Goal: Transaction & Acquisition: Purchase product/service

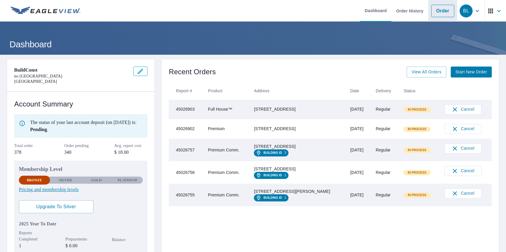
click at [437, 11] on link "Order" at bounding box center [442, 11] width 23 height 12
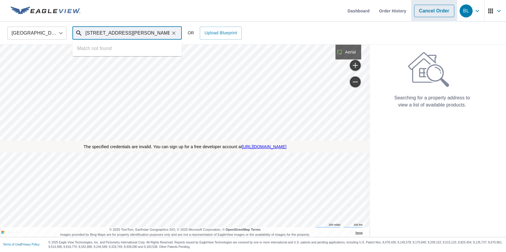
type input "[STREET_ADDRESS][PERSON_NAME]"
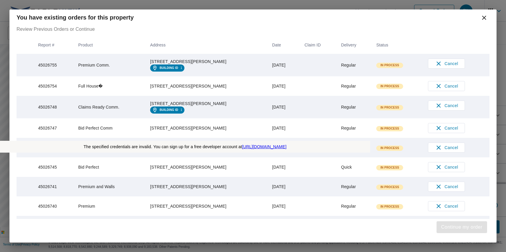
click at [460, 227] on span "Continue my order" at bounding box center [461, 227] width 41 height 8
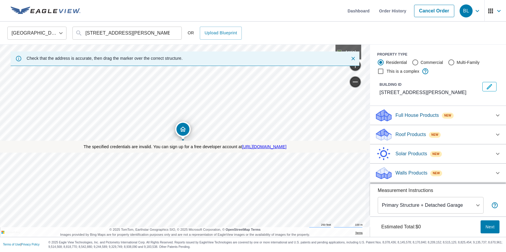
click at [406, 134] on p "Roof Products" at bounding box center [410, 134] width 30 height 7
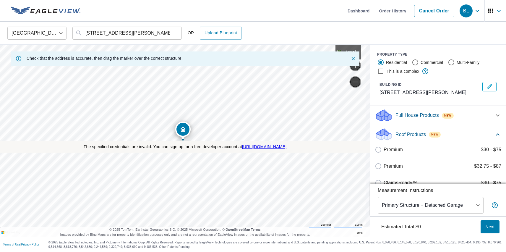
click at [435, 166] on label "Premium $32.75 - $87" at bounding box center [442, 165] width 118 height 7
click at [383, 166] on input "Premium $32.75 - $87" at bounding box center [379, 165] width 9 height 7
checkbox input "true"
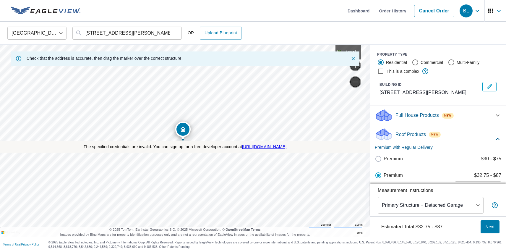
click at [485, 226] on span "Next" at bounding box center [489, 226] width 9 height 7
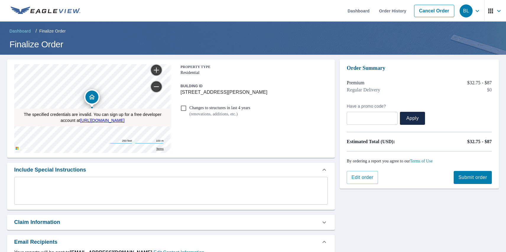
click at [466, 177] on span "Submit order" at bounding box center [472, 177] width 29 height 6
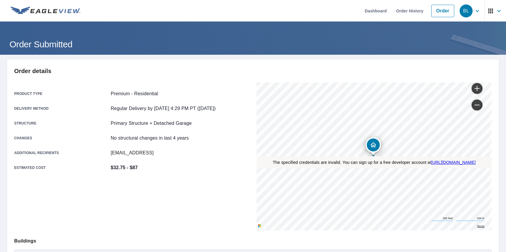
click at [461, 11] on div "BL" at bounding box center [465, 10] width 13 height 13
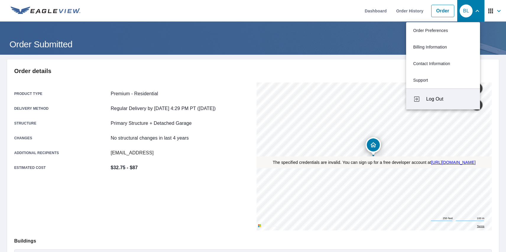
click at [449, 99] on span "Log Out" at bounding box center [449, 98] width 47 height 7
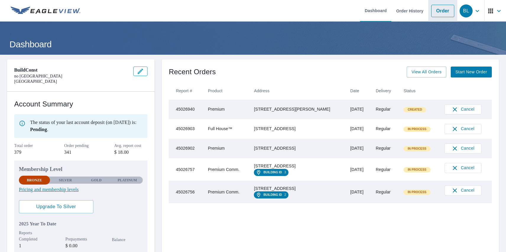
click at [437, 11] on link "Order" at bounding box center [442, 11] width 23 height 12
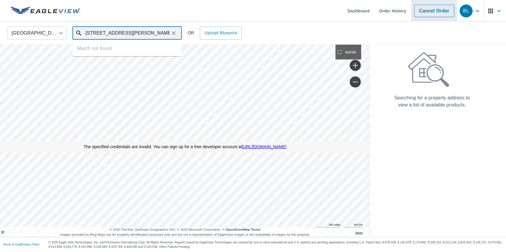
type input "[STREET_ADDRESS][PERSON_NAME]"
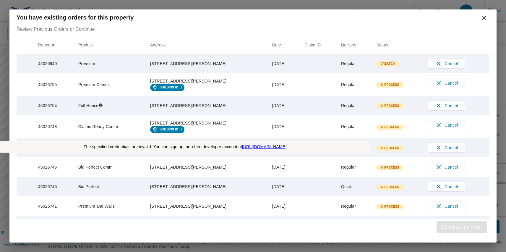
click at [460, 227] on span "Continue my order" at bounding box center [461, 227] width 41 height 8
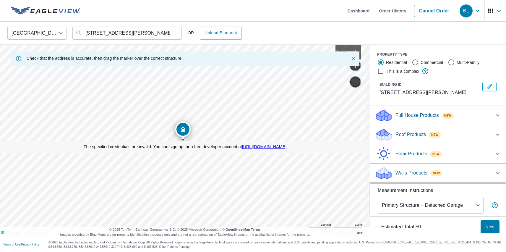
click at [406, 134] on p "Roof Products" at bounding box center [410, 134] width 30 height 7
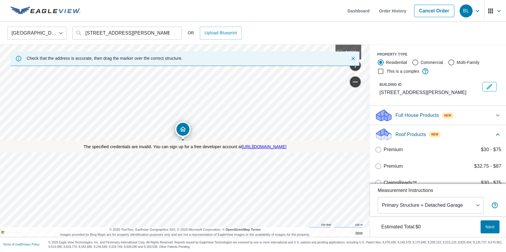
click at [435, 166] on label "Premium $32.75 - $87" at bounding box center [442, 165] width 118 height 7
click at [383, 166] on input "Premium $32.75 - $87" at bounding box center [379, 165] width 9 height 7
checkbox input "true"
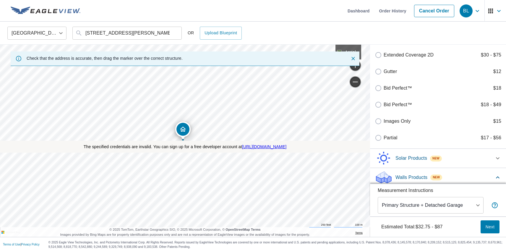
click at [435, 238] on label "Walls $36" at bounding box center [442, 241] width 118 height 7
click at [383, 238] on input "Walls $36" at bounding box center [379, 241] width 9 height 7
checkbox input "true"
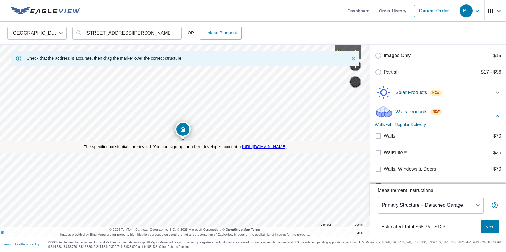
click at [485, 226] on span "Next" at bounding box center [489, 226] width 9 height 7
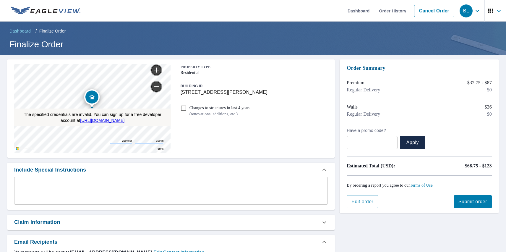
click at [466, 201] on span "Submit order" at bounding box center [472, 201] width 29 height 6
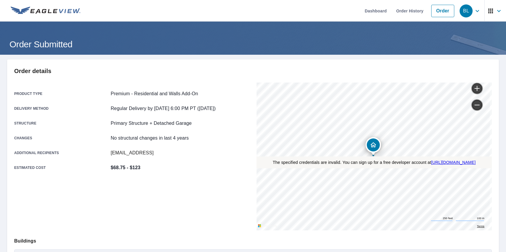
click at [461, 11] on div "BL" at bounding box center [465, 10] width 13 height 13
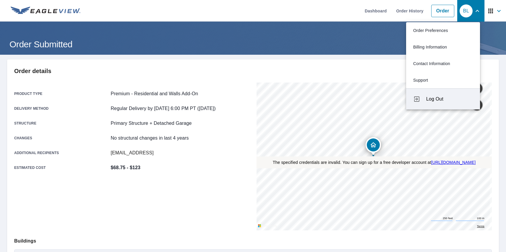
click at [449, 99] on span "Log Out" at bounding box center [449, 98] width 47 height 7
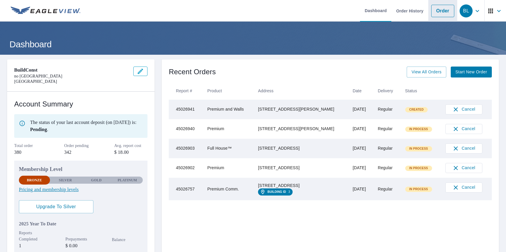
click at [437, 11] on link "Order" at bounding box center [442, 11] width 23 height 12
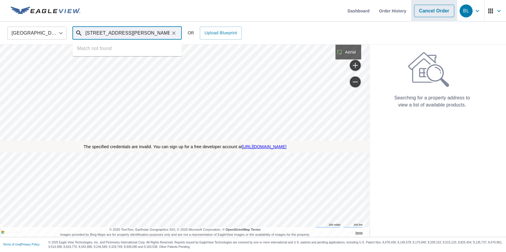
type input "[STREET_ADDRESS][PERSON_NAME]"
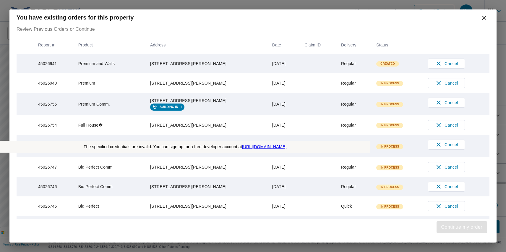
click at [460, 227] on span "Continue my order" at bounding box center [461, 227] width 41 height 8
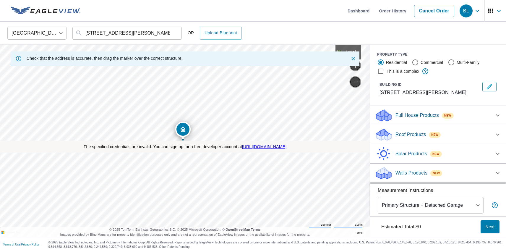
click at [406, 134] on p "Roof Products" at bounding box center [410, 134] width 30 height 7
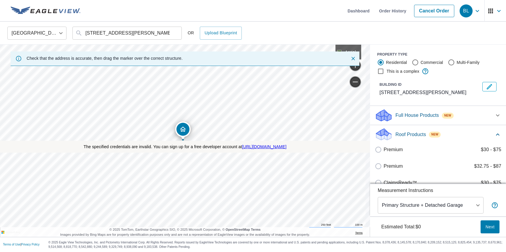
checkbox input "true"
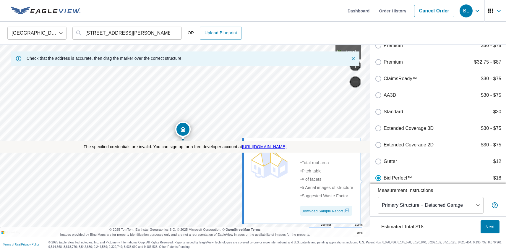
click at [485, 226] on span "Next" at bounding box center [489, 226] width 9 height 7
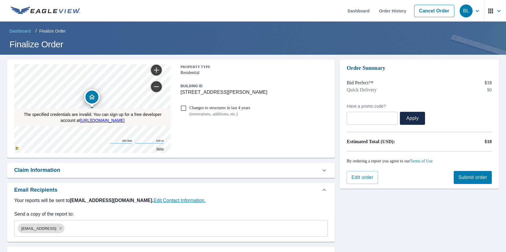
click at [466, 177] on span "Submit order" at bounding box center [472, 177] width 29 height 6
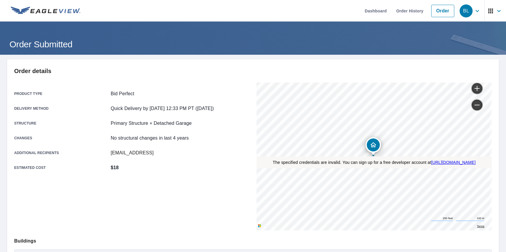
click at [461, 11] on div "BL" at bounding box center [465, 10] width 13 height 13
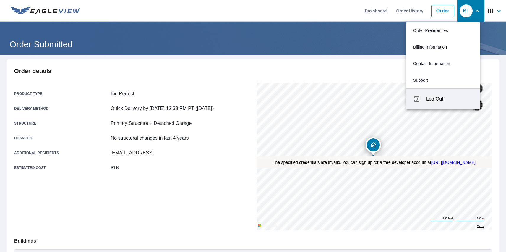
click at [449, 99] on span "Log Out" at bounding box center [449, 98] width 47 height 7
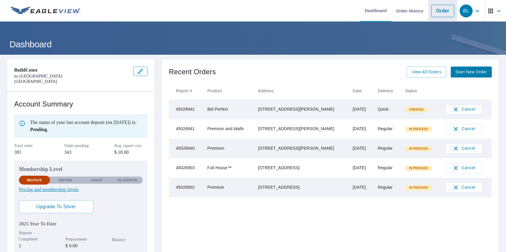
click at [437, 11] on link "Order" at bounding box center [442, 11] width 23 height 12
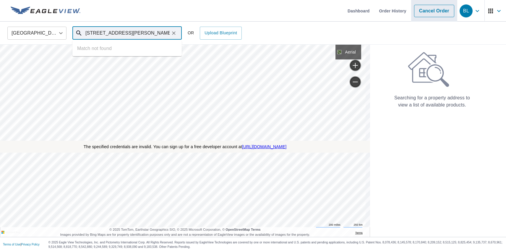
type input "[STREET_ADDRESS][PERSON_NAME]"
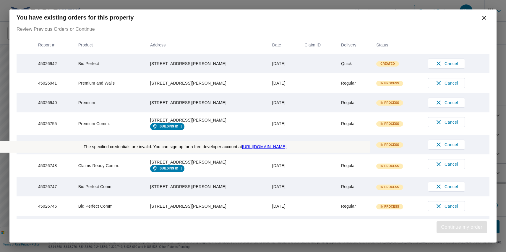
click at [460, 227] on span "Continue my order" at bounding box center [461, 227] width 41 height 8
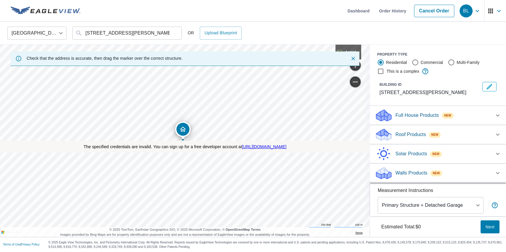
click at [430, 62] on label "Commercial" at bounding box center [431, 62] width 22 height 6
click at [419, 62] on input "Commercial" at bounding box center [414, 62] width 7 height 7
radio input "true"
type input "4"
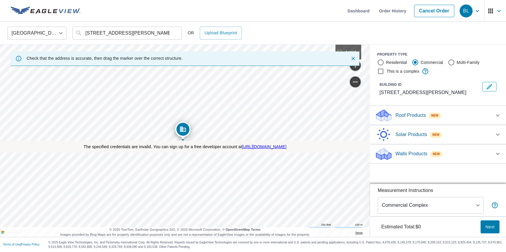
click at [406, 115] on p "Roof Products" at bounding box center [410, 115] width 30 height 7
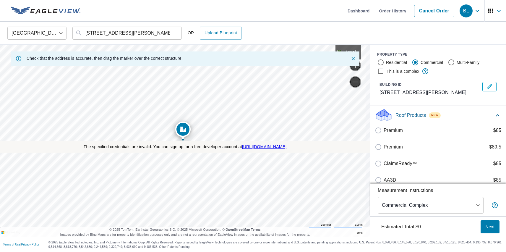
click at [393, 242] on p "Bid Perfect™" at bounding box center [397, 245] width 28 height 7
click at [383, 242] on input "Bid Perfect™ $36" at bounding box center [379, 245] width 9 height 7
checkbox input "true"
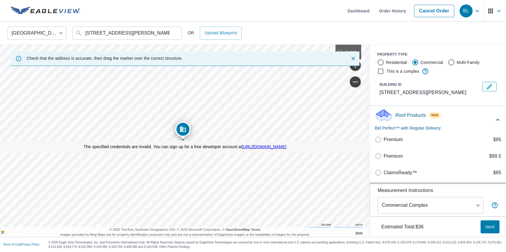
scroll to position [68, 0]
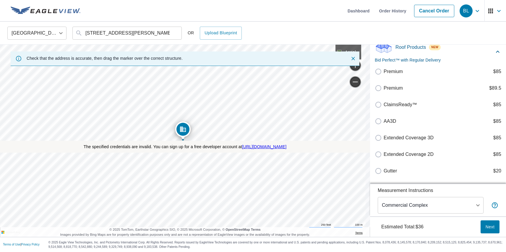
click at [485, 226] on span "Next" at bounding box center [489, 226] width 9 height 7
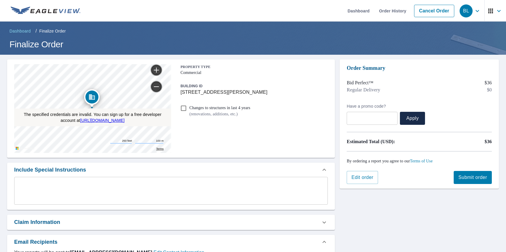
click at [466, 177] on span "Submit order" at bounding box center [472, 177] width 29 height 6
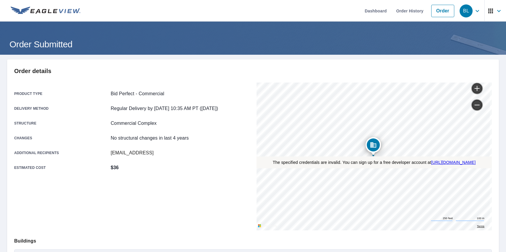
click at [461, 11] on div "BL" at bounding box center [465, 10] width 13 height 13
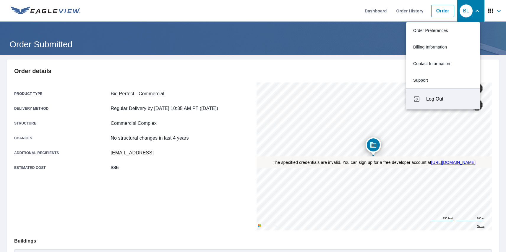
click at [449, 99] on span "Log Out" at bounding box center [449, 98] width 47 height 7
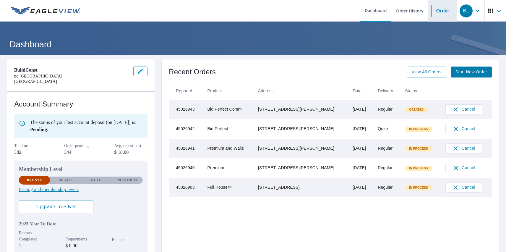
click at [437, 11] on link "Order" at bounding box center [442, 11] width 23 height 12
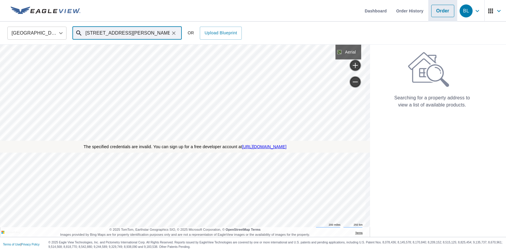
type input "[STREET_ADDRESS][PERSON_NAME]"
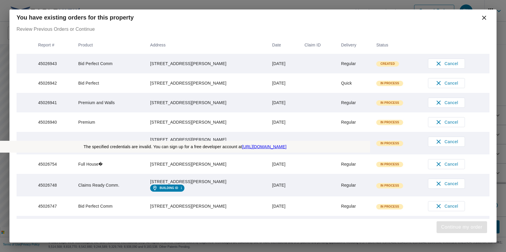
click at [460, 227] on span "Continue my order" at bounding box center [461, 227] width 41 height 8
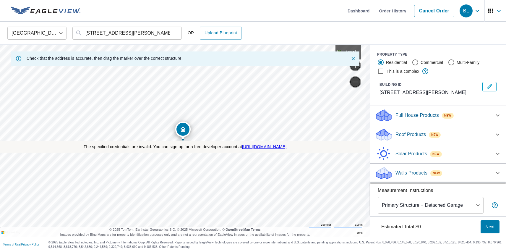
click at [413, 115] on p "Full House Products" at bounding box center [416, 115] width 43 height 7
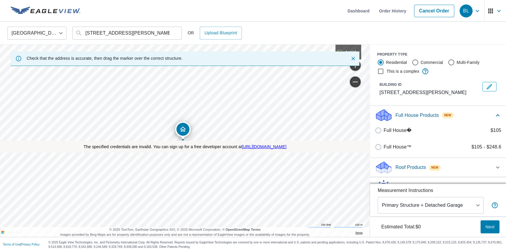
click at [393, 147] on p "Full House™" at bounding box center [397, 146] width 28 height 7
click at [383, 147] on input "Full House™ $105 - $248.6" at bounding box center [379, 146] width 9 height 7
checkbox input "true"
type input "3"
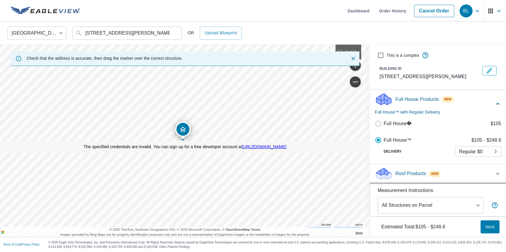
click at [485, 226] on span "Next" at bounding box center [489, 226] width 9 height 7
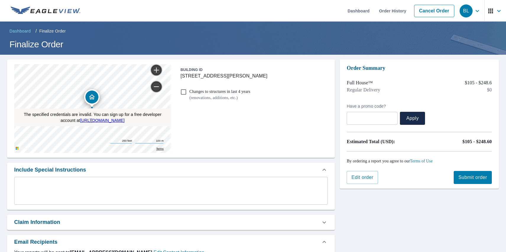
click at [461, 11] on div "BL" at bounding box center [465, 10] width 13 height 13
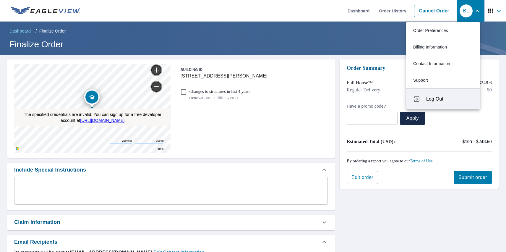
click at [449, 99] on span "Log Out" at bounding box center [449, 98] width 47 height 7
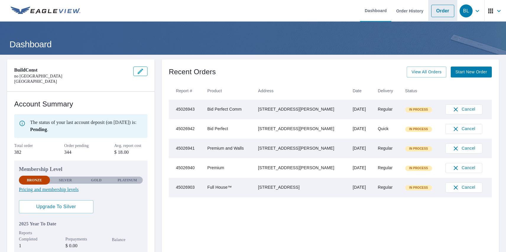
click at [437, 11] on link "Order" at bounding box center [442, 11] width 23 height 12
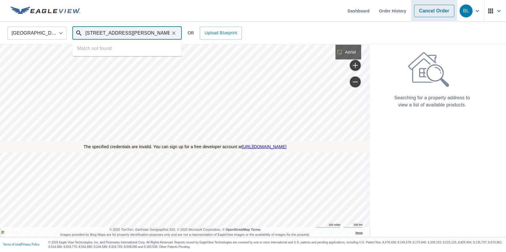
type input "[STREET_ADDRESS][PERSON_NAME]"
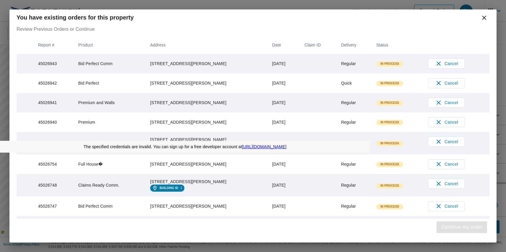
click at [460, 227] on span "Continue my order" at bounding box center [461, 227] width 41 height 8
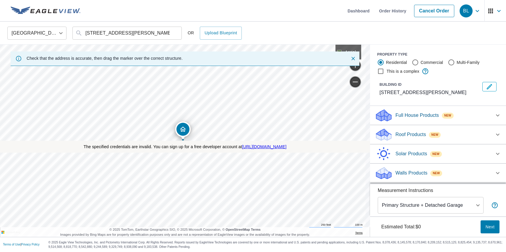
click at [469, 62] on label "Multi-Family" at bounding box center [467, 62] width 23 height 6
click at [455, 62] on input "Multi-Family" at bounding box center [450, 62] width 7 height 7
radio input "true"
type input "2"
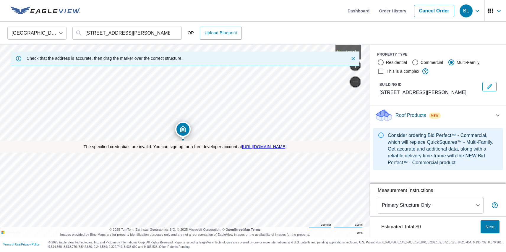
click at [406, 115] on p "Roof Products" at bounding box center [410, 115] width 30 height 7
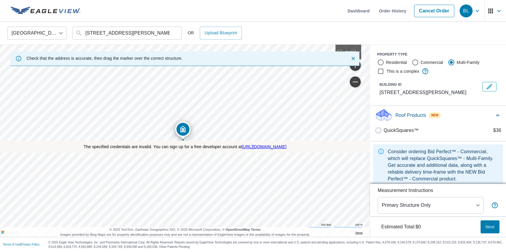
click at [396, 130] on p "QuickSquares™" at bounding box center [400, 130] width 35 height 7
click at [383, 130] on input "QuickSquares™ $36" at bounding box center [379, 130] width 9 height 7
checkbox input "true"
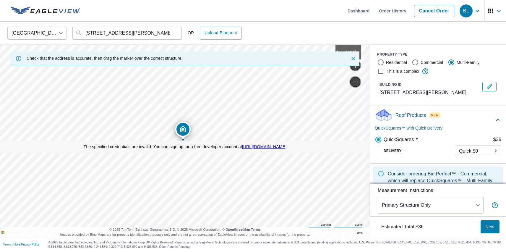
click at [485, 226] on span "Next" at bounding box center [489, 226] width 9 height 7
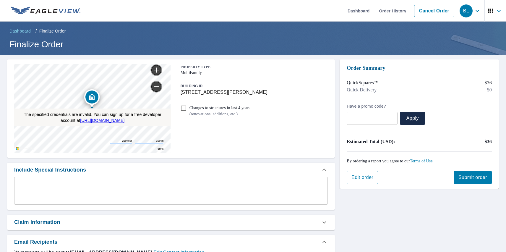
click at [466, 177] on span "Submit order" at bounding box center [472, 177] width 29 height 6
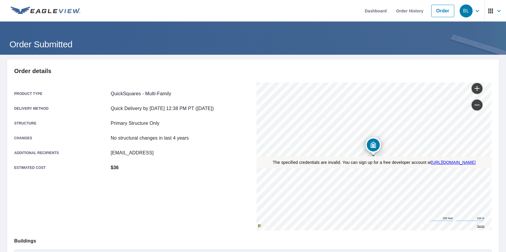
click at [461, 11] on div "BL" at bounding box center [465, 10] width 13 height 13
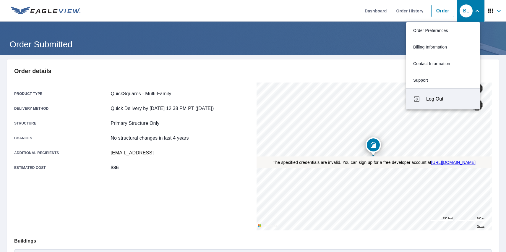
click at [449, 99] on span "Log Out" at bounding box center [449, 98] width 47 height 7
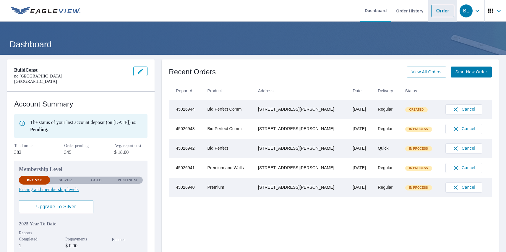
click at [437, 11] on link "Order" at bounding box center [442, 11] width 23 height 12
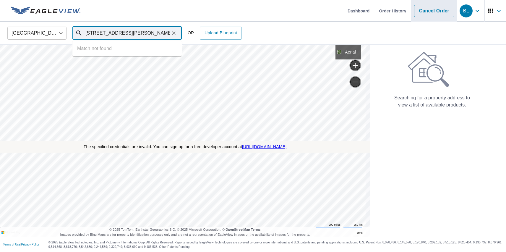
type input "[STREET_ADDRESS][PERSON_NAME]"
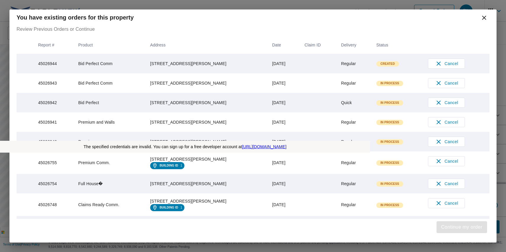
click at [460, 227] on span "Continue my order" at bounding box center [461, 227] width 41 height 8
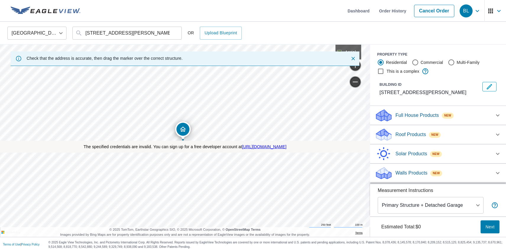
click at [430, 62] on label "Commercial" at bounding box center [431, 62] width 22 height 6
click at [419, 62] on input "Commercial" at bounding box center [414, 62] width 7 height 7
radio input "true"
type input "4"
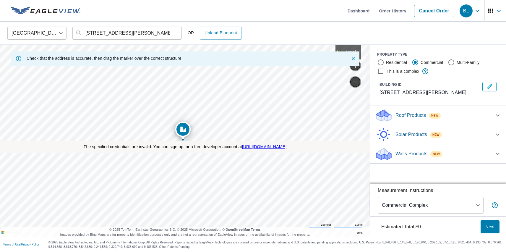
click at [399, 71] on label "This is a complex" at bounding box center [402, 71] width 33 height 6
click at [384, 71] on input "This is a complex" at bounding box center [380, 71] width 7 height 7
checkbox input "true"
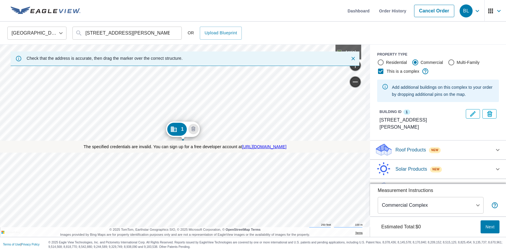
click at [0, 45] on div "1 [STREET_ADDRESS][PERSON_NAME]" at bounding box center [0, 45] width 0 height 0
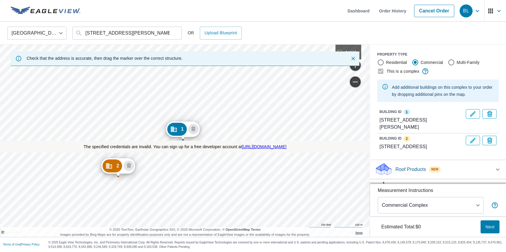
click at [0, 45] on div "2 [STREET_ADDRESS] [GEOGRAPHIC_DATA][STREET_ADDRESS][PERSON_NAME]" at bounding box center [0, 45] width 0 height 0
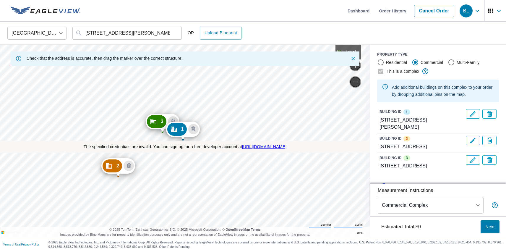
click at [406, 185] on p "Roof Products" at bounding box center [410, 188] width 30 height 7
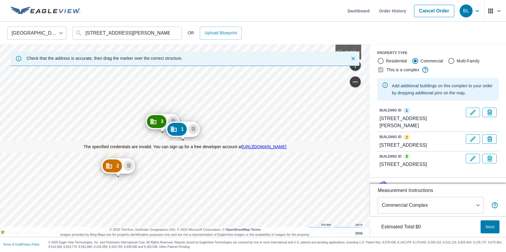
click at [435, 215] on label "Premium $89.5" at bounding box center [442, 218] width 118 height 7
click at [383, 215] on input "Premium $89.5" at bounding box center [379, 218] width 9 height 7
checkbox input "true"
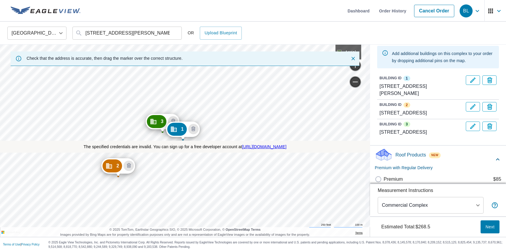
click at [485, 226] on span "Next" at bounding box center [489, 226] width 9 height 7
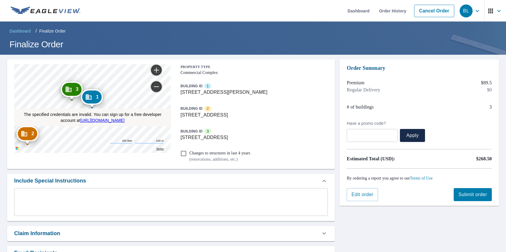
click at [466, 194] on span "Submit order" at bounding box center [472, 194] width 29 height 6
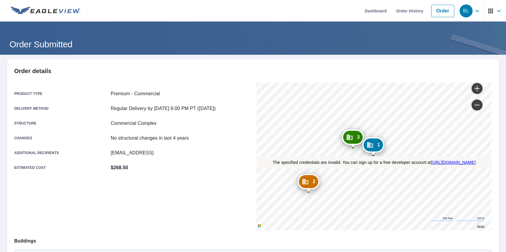
click at [461, 11] on div "BL" at bounding box center [465, 10] width 13 height 13
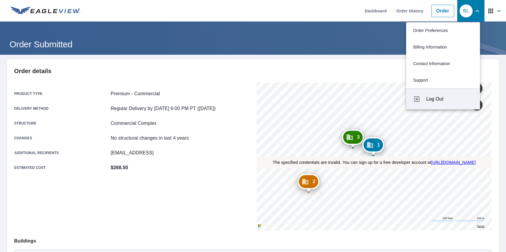
click at [449, 99] on span "Log Out" at bounding box center [449, 98] width 47 height 7
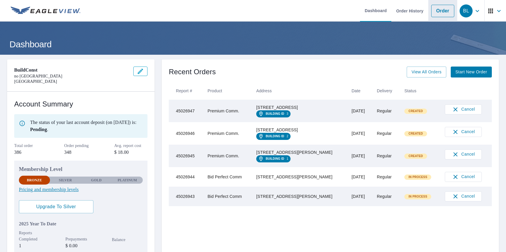
click at [437, 11] on link "Order" at bounding box center [442, 11] width 23 height 12
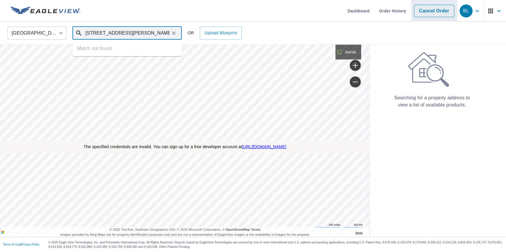
type input "[STREET_ADDRESS][PERSON_NAME]"
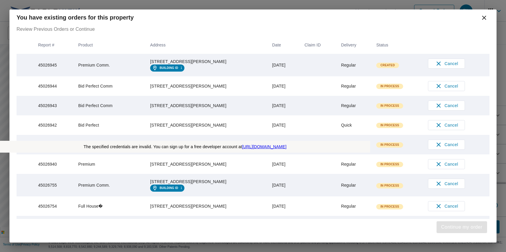
click at [460, 227] on span "Continue my order" at bounding box center [461, 227] width 41 height 8
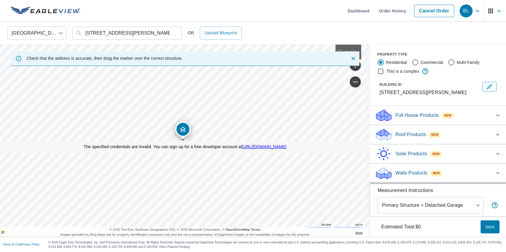
click at [430, 62] on label "Commercial" at bounding box center [431, 62] width 22 height 6
click at [419, 62] on input "Commercial" at bounding box center [414, 62] width 7 height 7
radio input "true"
type input "4"
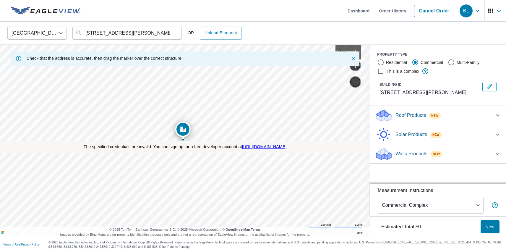
click at [399, 71] on label "This is a complex" at bounding box center [402, 71] width 33 height 6
click at [384, 71] on input "This is a complex" at bounding box center [380, 71] width 7 height 7
checkbox input "true"
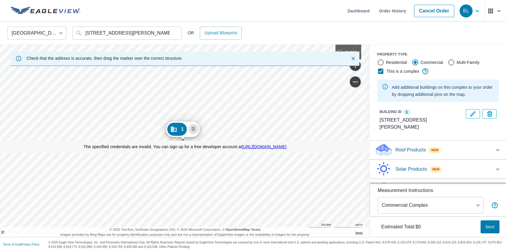
click at [0, 45] on div "1 600 Davis St Austin, TX 78701" at bounding box center [0, 45] width 0 height 0
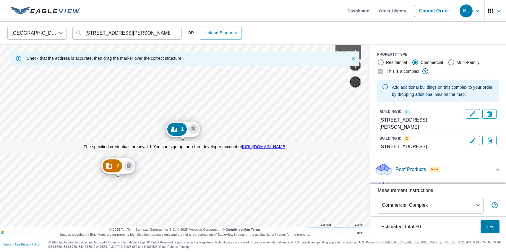
click at [0, 45] on div "2 78 Trinity St Austin, TX 78701 1 600 Davis St Austin, TX 78701" at bounding box center [0, 45] width 0 height 0
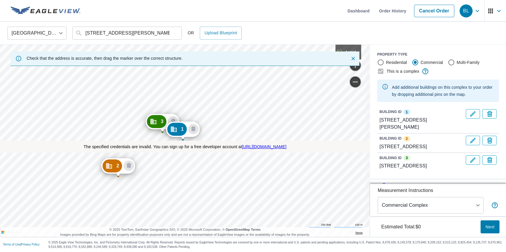
click at [406, 185] on p "Roof Products" at bounding box center [410, 188] width 30 height 7
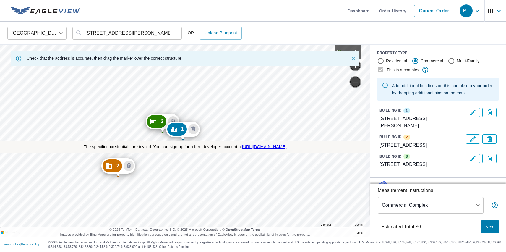
click at [395, 232] on p "ClaimsReady™" at bounding box center [399, 235] width 33 height 7
click at [383, 232] on input "ClaimsReady™ $85" at bounding box center [379, 235] width 9 height 7
checkbox input "true"
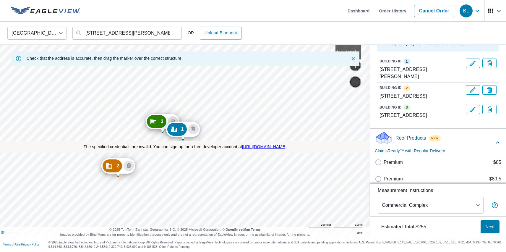
click at [485, 226] on span "Next" at bounding box center [489, 226] width 9 height 7
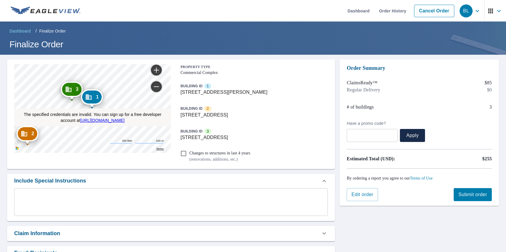
click at [466, 194] on span "Submit order" at bounding box center [472, 194] width 29 height 6
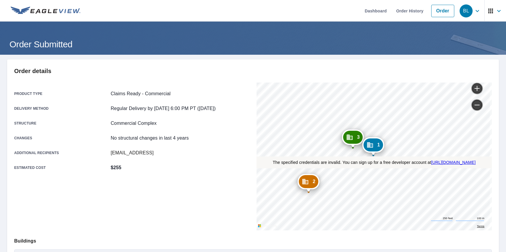
click at [461, 11] on div "BL" at bounding box center [465, 10] width 13 height 13
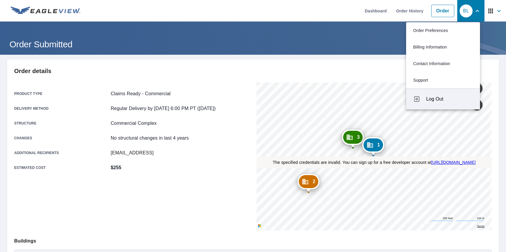
click at [449, 99] on span "Log Out" at bounding box center [449, 98] width 47 height 7
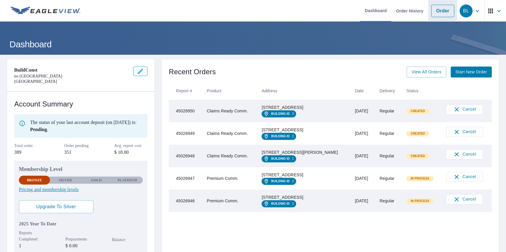
click at [437, 11] on link "Order" at bounding box center [442, 11] width 23 height 12
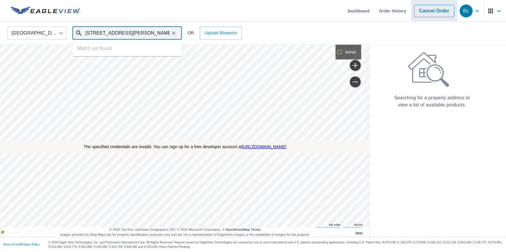
type input "[STREET_ADDRESS][PERSON_NAME]"
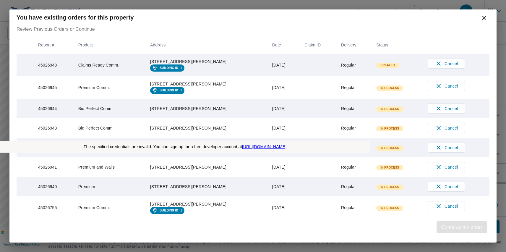
click at [460, 227] on span "Continue my order" at bounding box center [461, 227] width 41 height 8
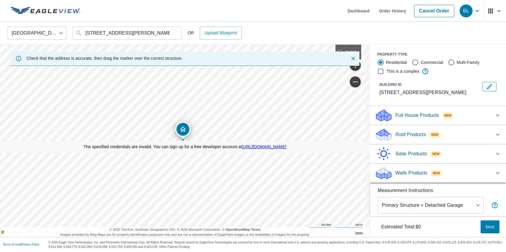
click at [406, 134] on p "Roof Products" at bounding box center [410, 134] width 30 height 7
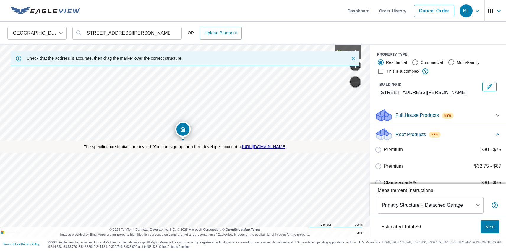
click at [435, 245] on label "Extended Coverage 2D $30 - $75" at bounding box center [442, 248] width 118 height 7
click at [383, 245] on input "Extended Coverage 2D $30 - $75" at bounding box center [379, 248] width 9 height 7
checkbox input "true"
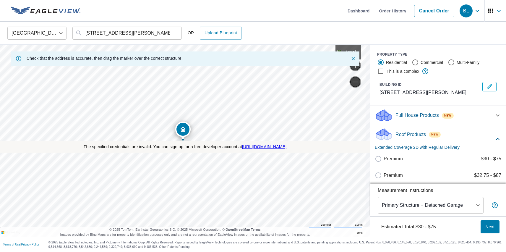
scroll to position [71, 0]
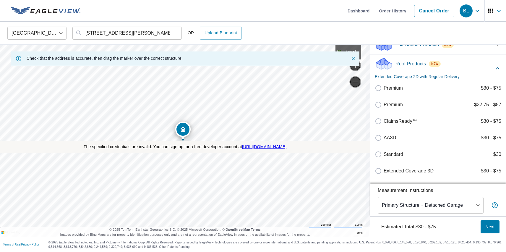
click at [485, 226] on span "Next" at bounding box center [489, 226] width 9 height 7
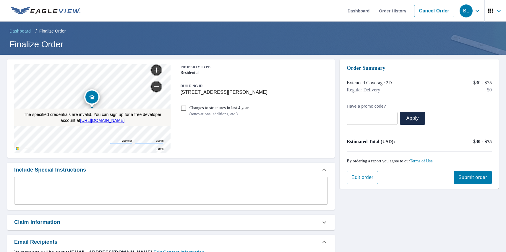
click at [466, 177] on span "Submit order" at bounding box center [472, 177] width 29 height 6
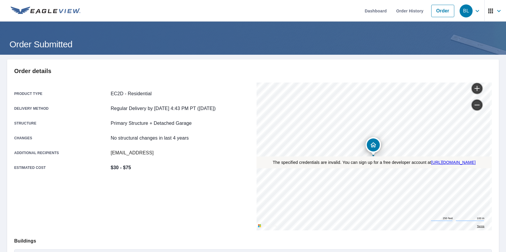
click at [461, 11] on div "BL" at bounding box center [465, 10] width 13 height 13
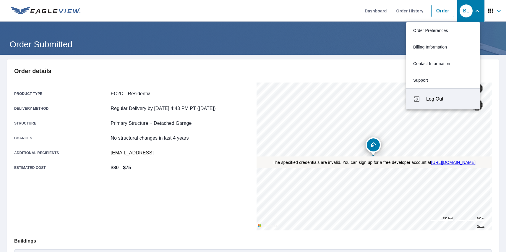
click at [449, 99] on span "Log Out" at bounding box center [449, 98] width 47 height 7
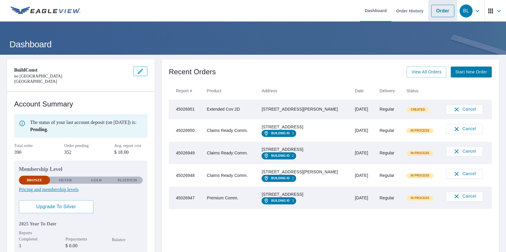
click at [437, 11] on link "Order" at bounding box center [442, 11] width 23 height 12
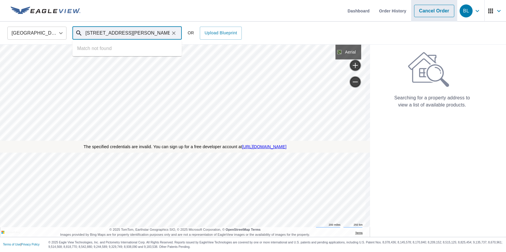
type input "[STREET_ADDRESS][PERSON_NAME]"
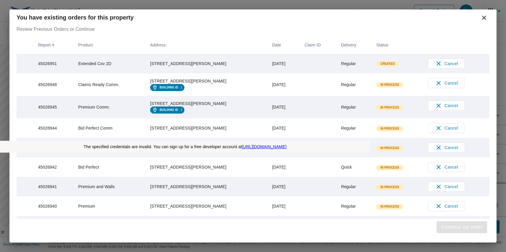
click at [460, 227] on span "Continue my order" at bounding box center [461, 227] width 41 height 8
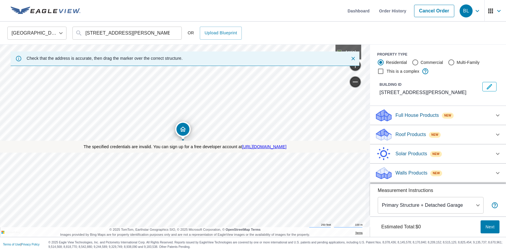
click at [406, 134] on p "Roof Products" at bounding box center [410, 134] width 30 height 7
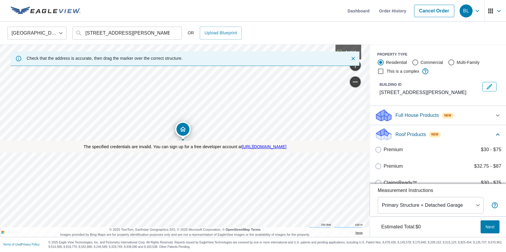
click at [435, 212] on label "Standard $30" at bounding box center [442, 215] width 118 height 7
click at [383, 212] on input "Standard $30" at bounding box center [379, 215] width 9 height 7
checkbox input "true"
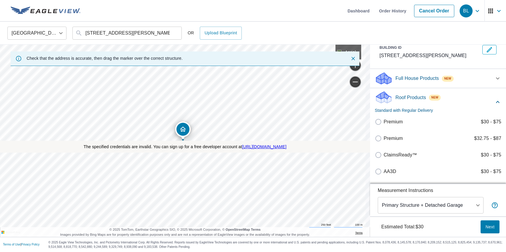
click at [485, 226] on span "Next" at bounding box center [489, 226] width 9 height 7
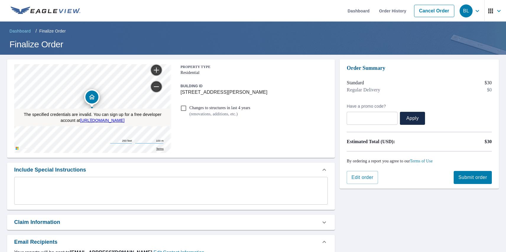
click at [466, 177] on span "Submit order" at bounding box center [472, 177] width 29 height 6
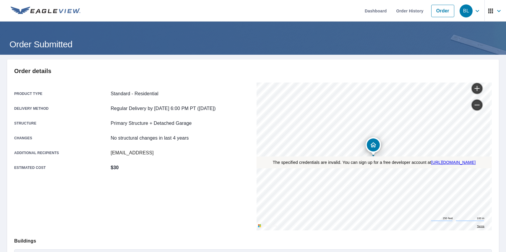
click at [461, 11] on div "BL" at bounding box center [465, 10] width 13 height 13
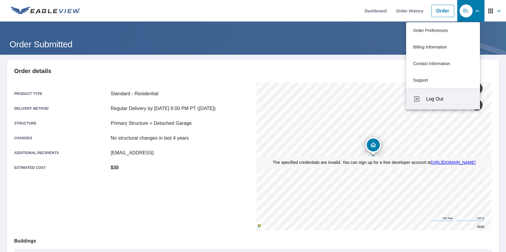
click at [449, 99] on span "Log Out" at bounding box center [449, 98] width 47 height 7
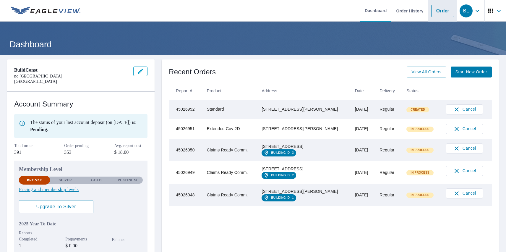
click at [437, 11] on link "Order" at bounding box center [442, 11] width 23 height 12
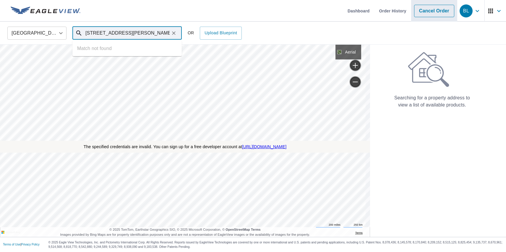
type input "[STREET_ADDRESS][PERSON_NAME]"
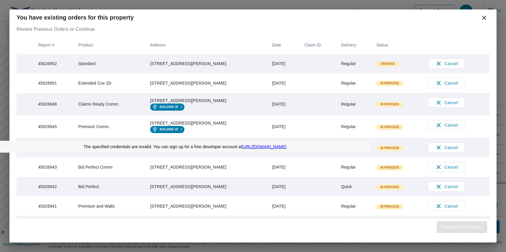
click at [460, 227] on span "Continue my order" at bounding box center [461, 227] width 41 height 8
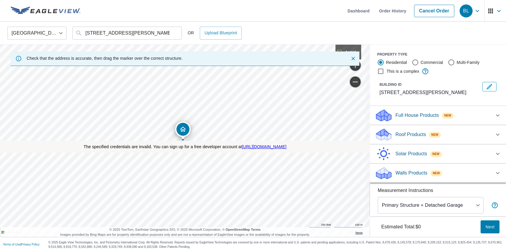
click at [406, 134] on p "Roof Products" at bounding box center [410, 134] width 30 height 7
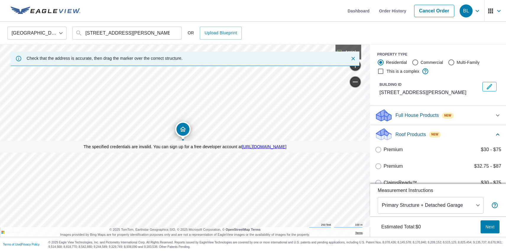
click at [435, 166] on label "Premium $32.75 - $87" at bounding box center [442, 165] width 118 height 7
click at [383, 166] on input "Premium $32.75 - $87" at bounding box center [379, 165] width 9 height 7
checkbox input "true"
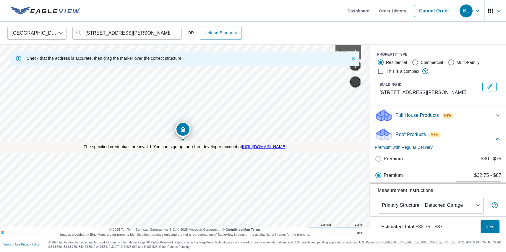
click at [485, 226] on span "Next" at bounding box center [489, 226] width 9 height 7
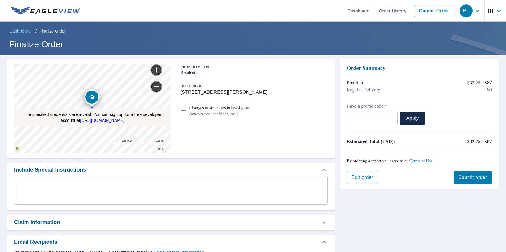
click at [461, 11] on div "BL" at bounding box center [465, 10] width 13 height 13
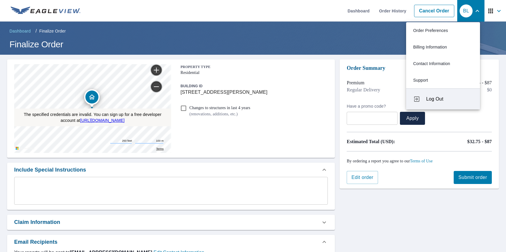
click at [449, 99] on span "Log Out" at bounding box center [449, 98] width 47 height 7
